Goal: Find specific page/section: Find specific page/section

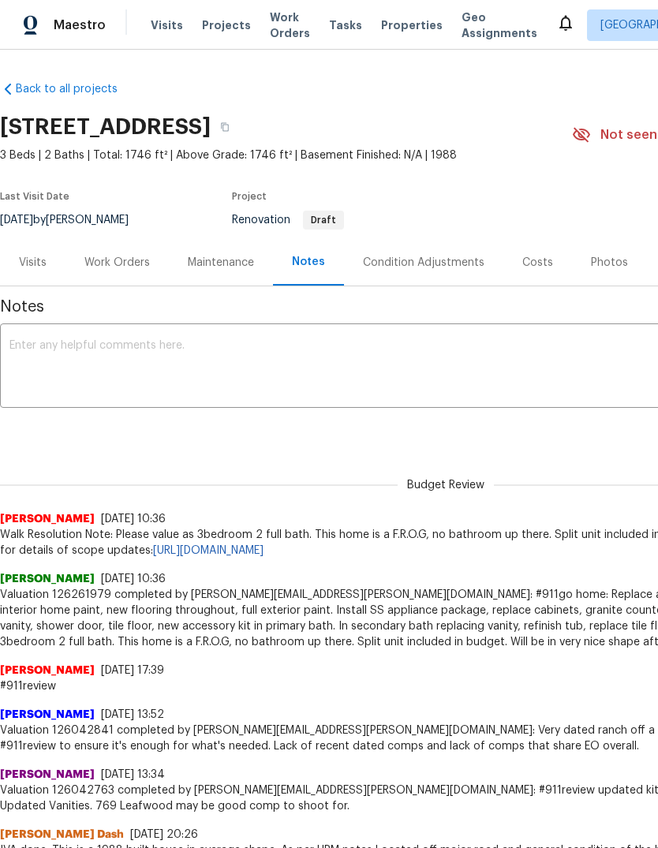
click at [405, 28] on span "Properties" at bounding box center [412, 25] width 62 height 16
